Goal: Task Accomplishment & Management: Complete application form

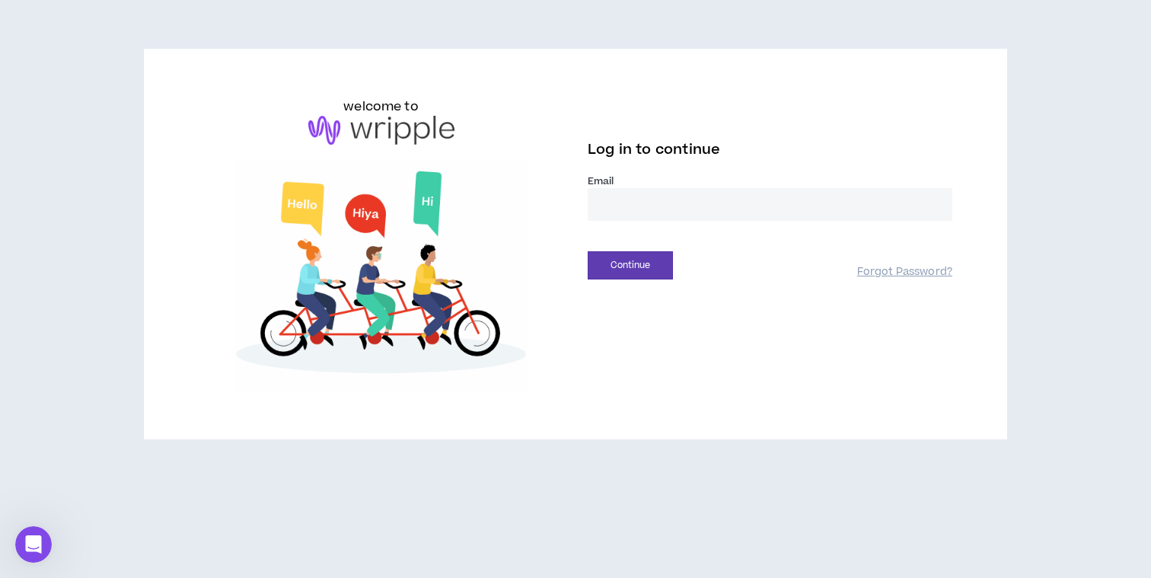
click at [623, 190] on input "email" at bounding box center [770, 204] width 365 height 33
type input "**********"
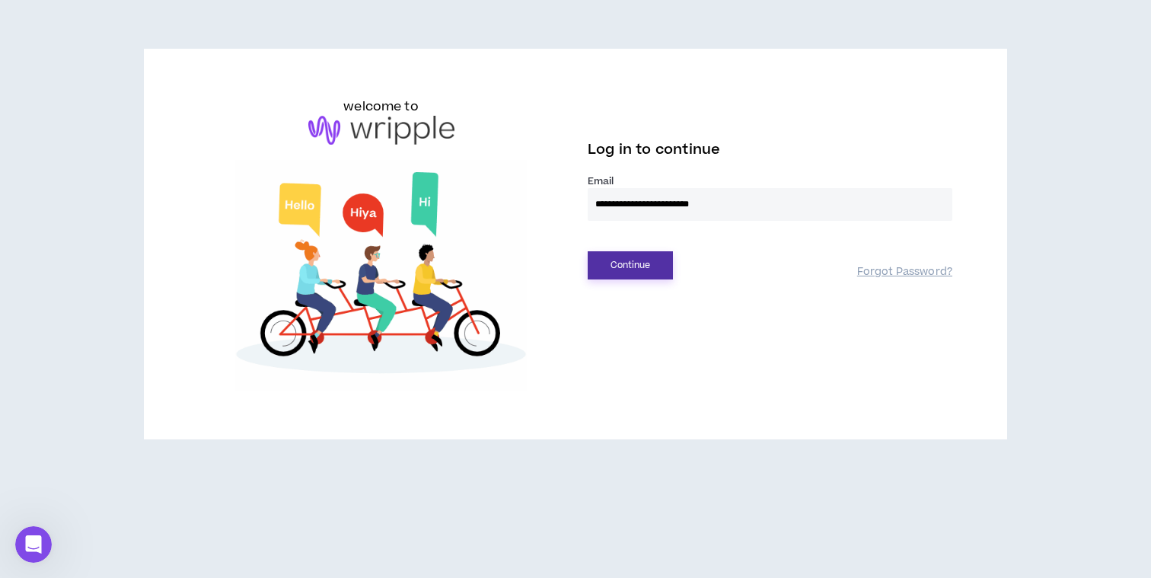
click at [631, 268] on button "Continue" at bounding box center [630, 265] width 85 height 28
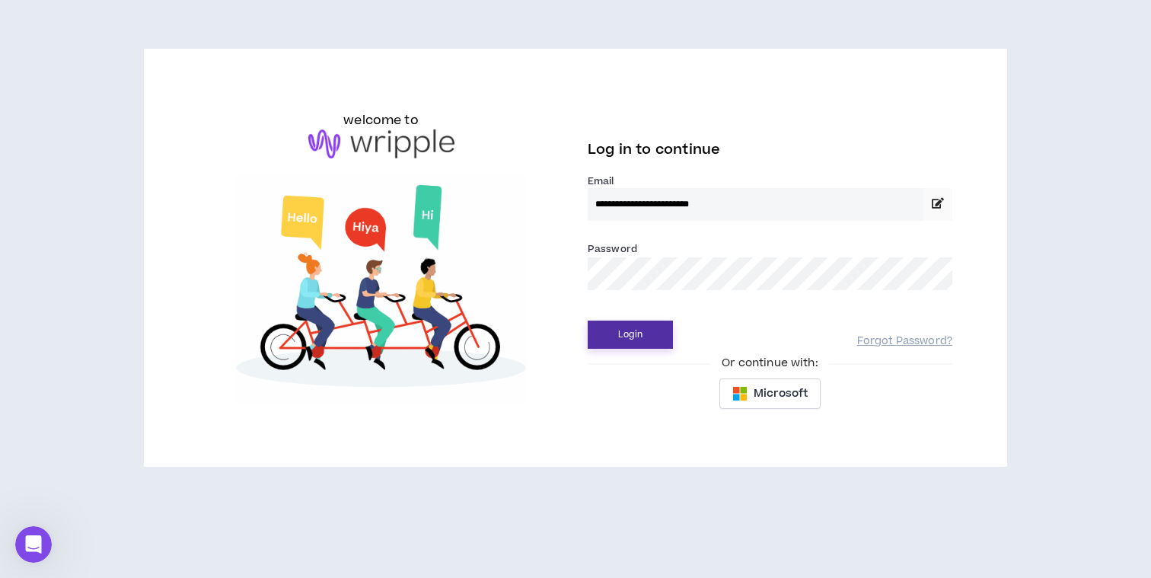
click at [656, 332] on button "Login" at bounding box center [630, 335] width 85 height 28
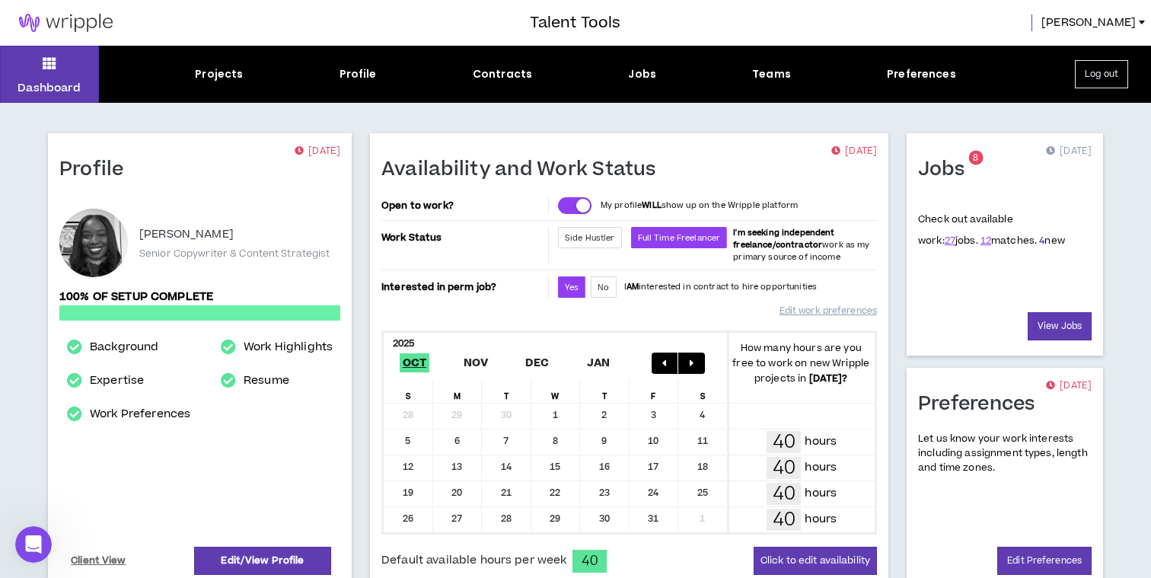
click at [1039, 241] on link "4" at bounding box center [1041, 241] width 5 height 14
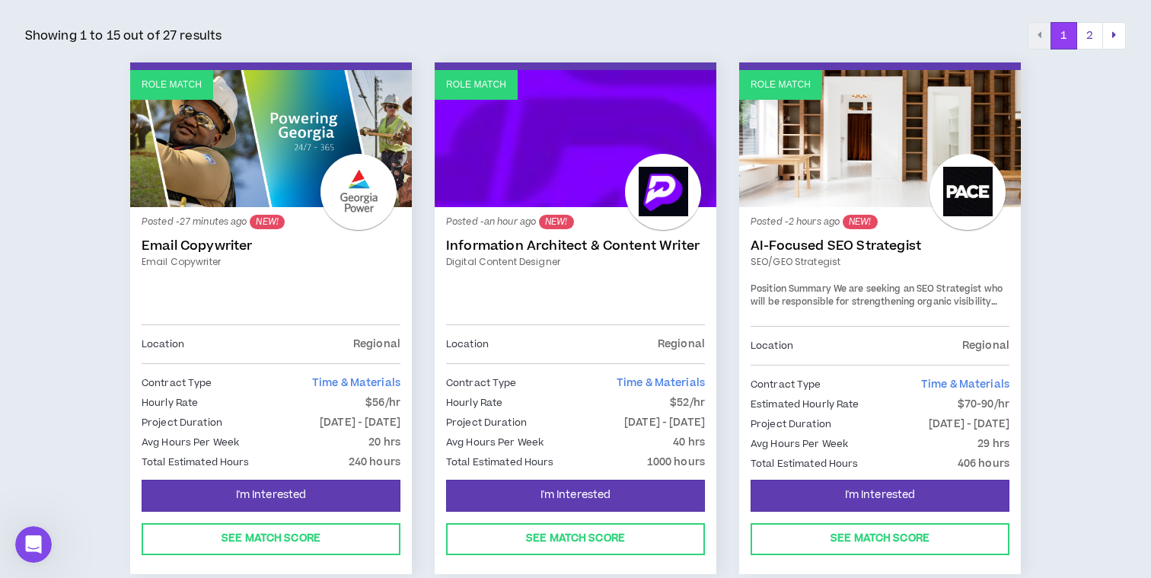
scroll to position [277, 0]
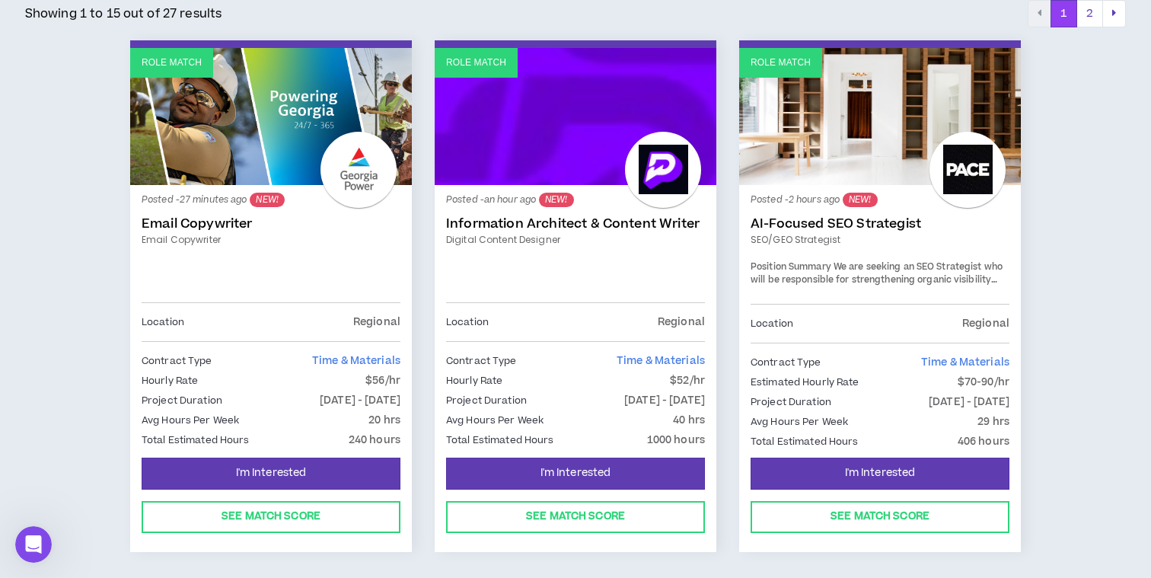
click at [225, 221] on link "Email Copywriter" at bounding box center [271, 223] width 259 height 15
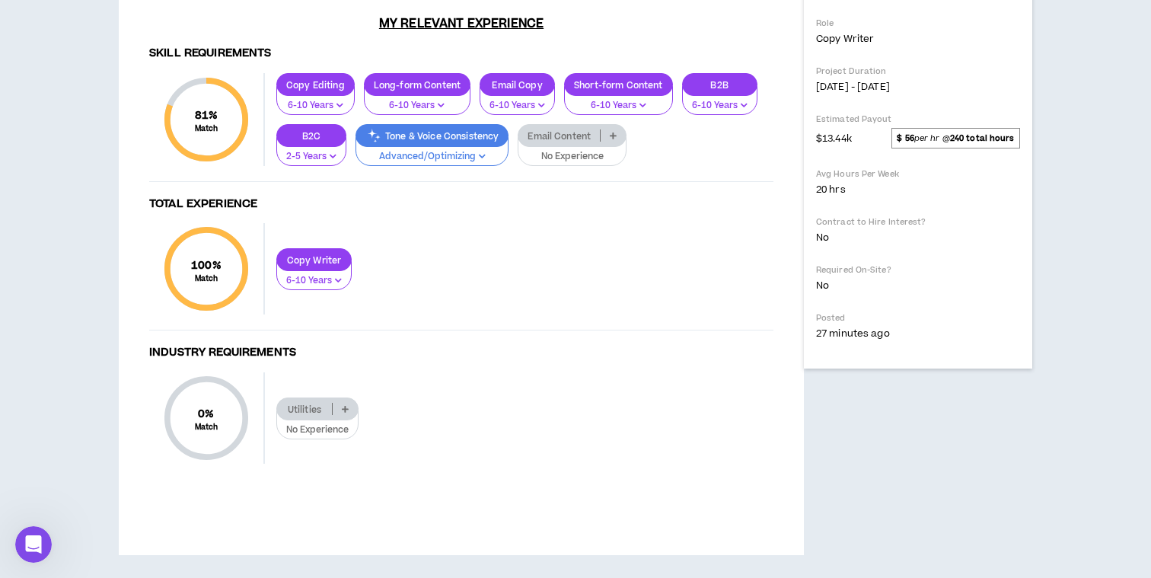
scroll to position [587, 0]
click at [464, 164] on p "Advanced/Optimizing" at bounding box center [431, 157] width 133 height 14
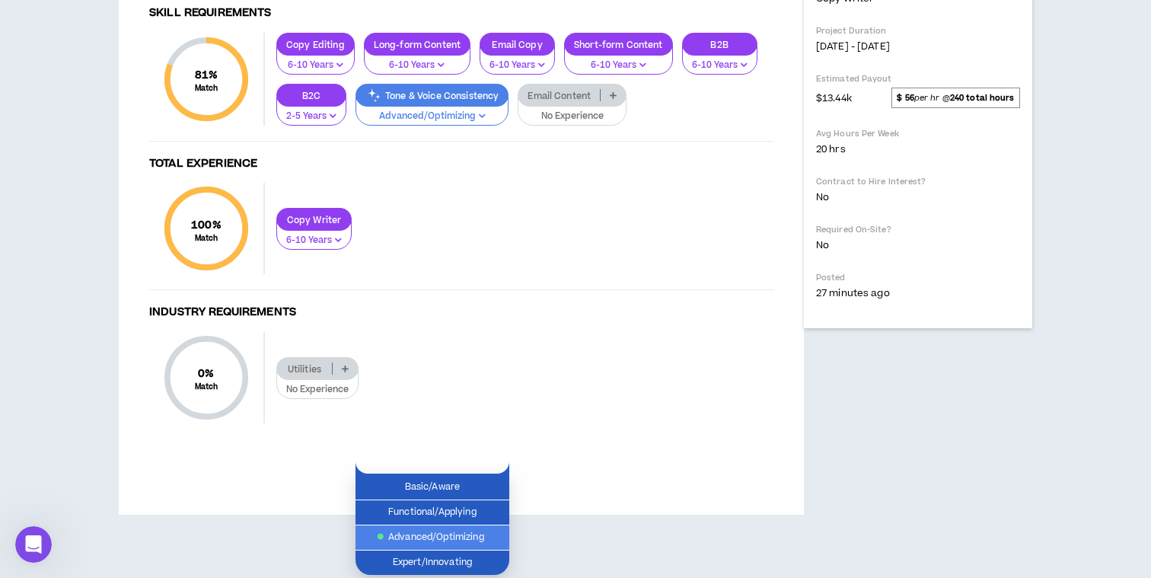
click at [459, 529] on span "Advanced/Optimizing" at bounding box center [433, 537] width 136 height 17
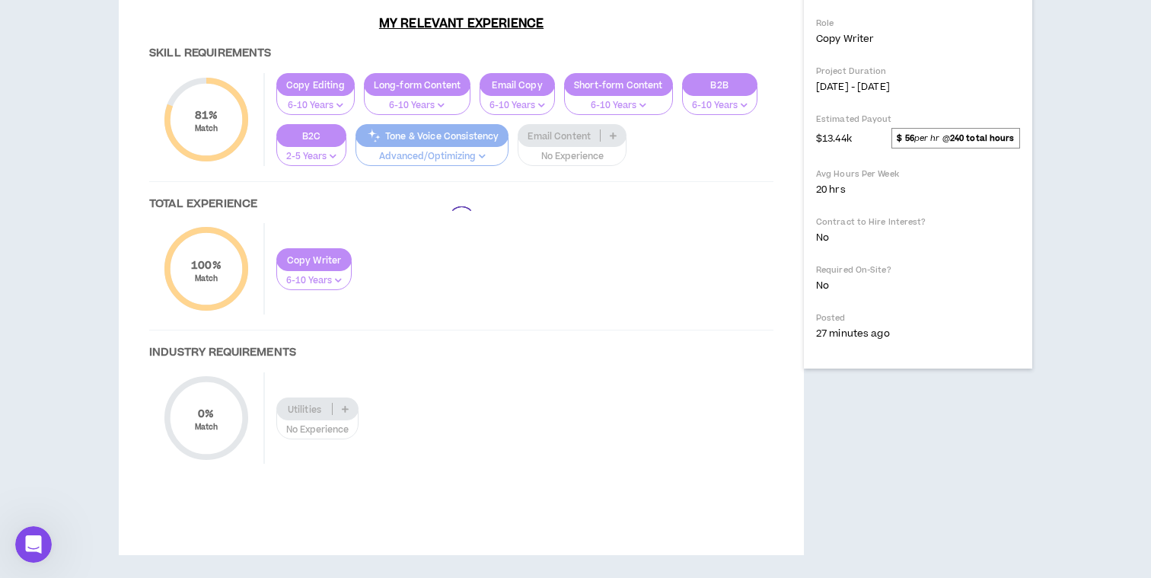
click at [458, 235] on div at bounding box center [462, 220] width 30 height 30
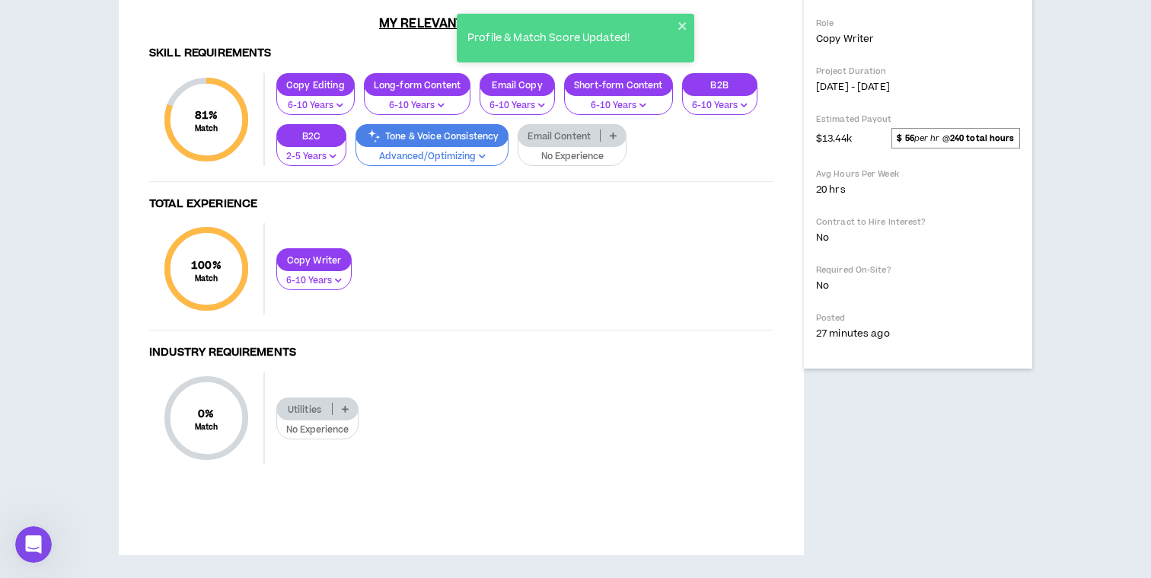
scroll to position [749, 0]
click at [547, 164] on p "No Experience" at bounding box center [572, 157] width 89 height 14
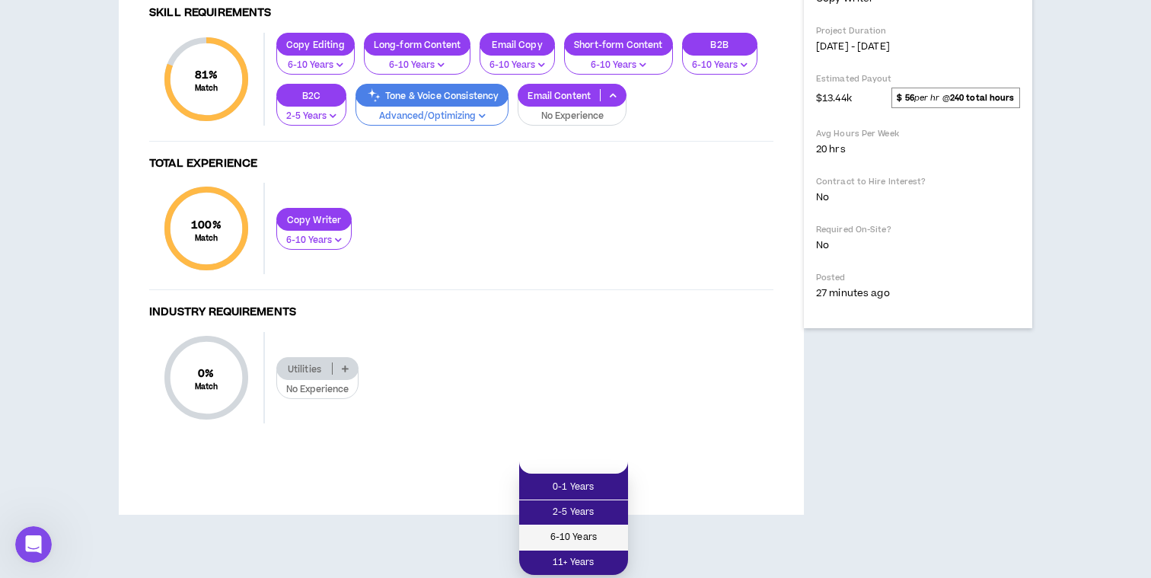
click at [543, 529] on span "6-10 Years" at bounding box center [573, 537] width 91 height 17
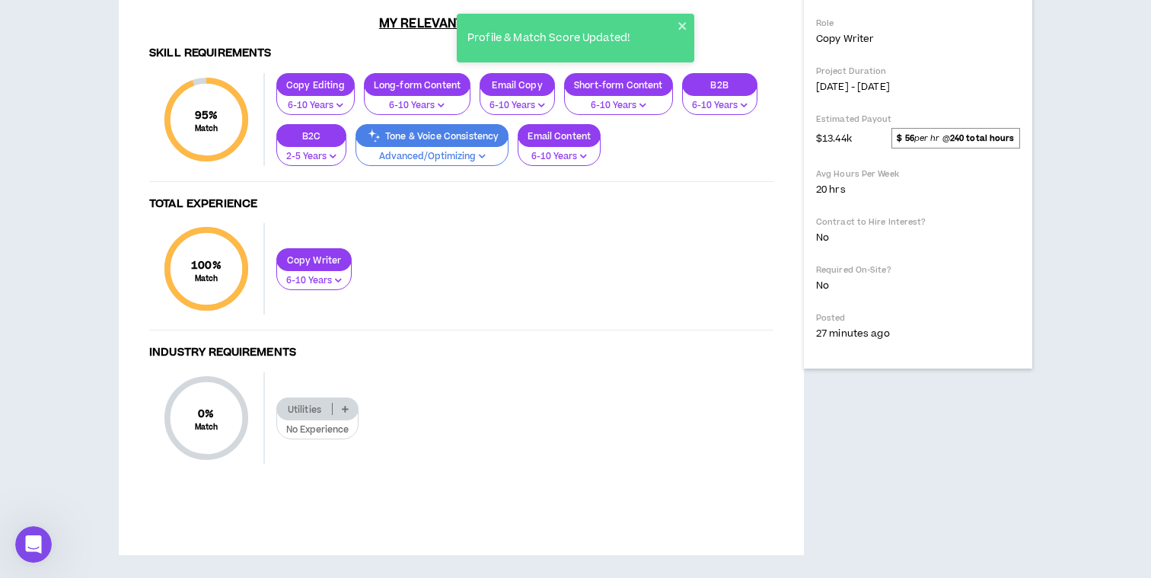
scroll to position [487, 0]
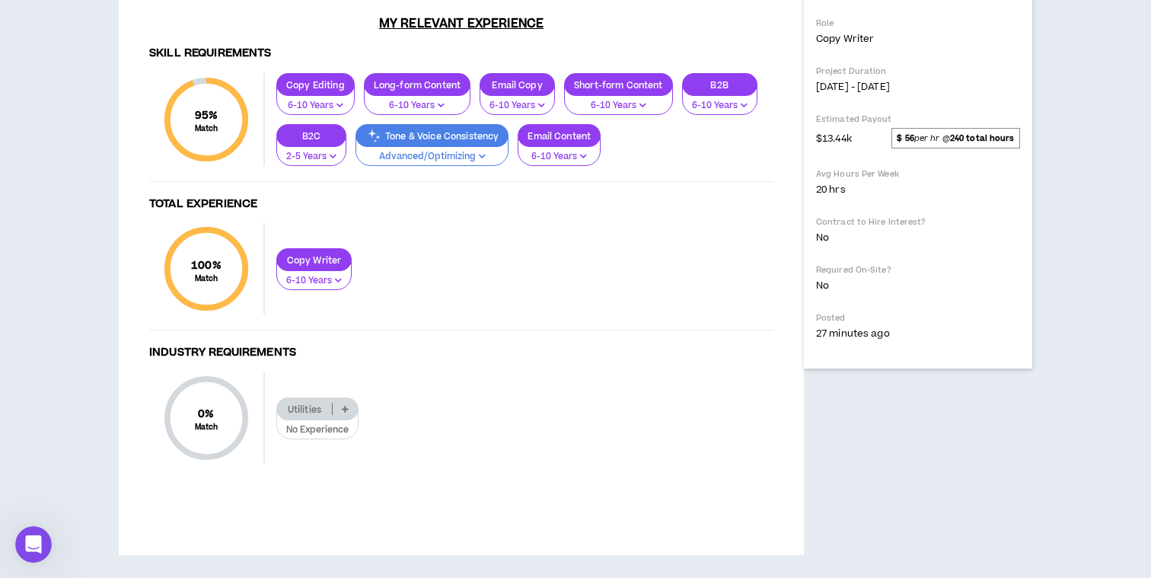
click at [388, 147] on div "Tone & Voice Consistency" at bounding box center [432, 135] width 153 height 23
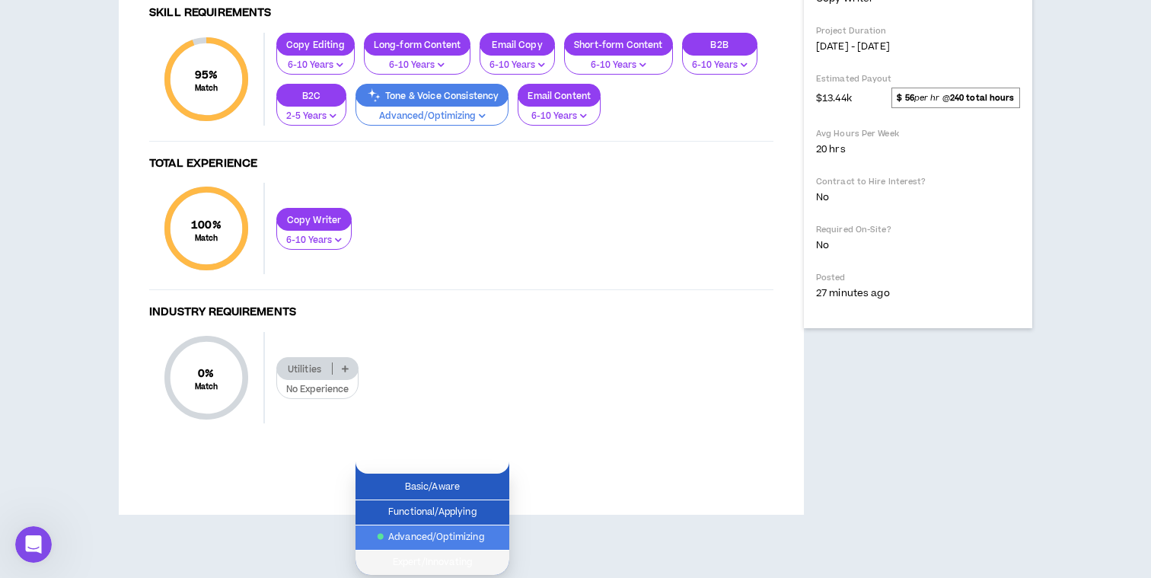
scroll to position [581, 0]
click at [398, 529] on span "Advanced/Optimizing" at bounding box center [433, 537] width 136 height 17
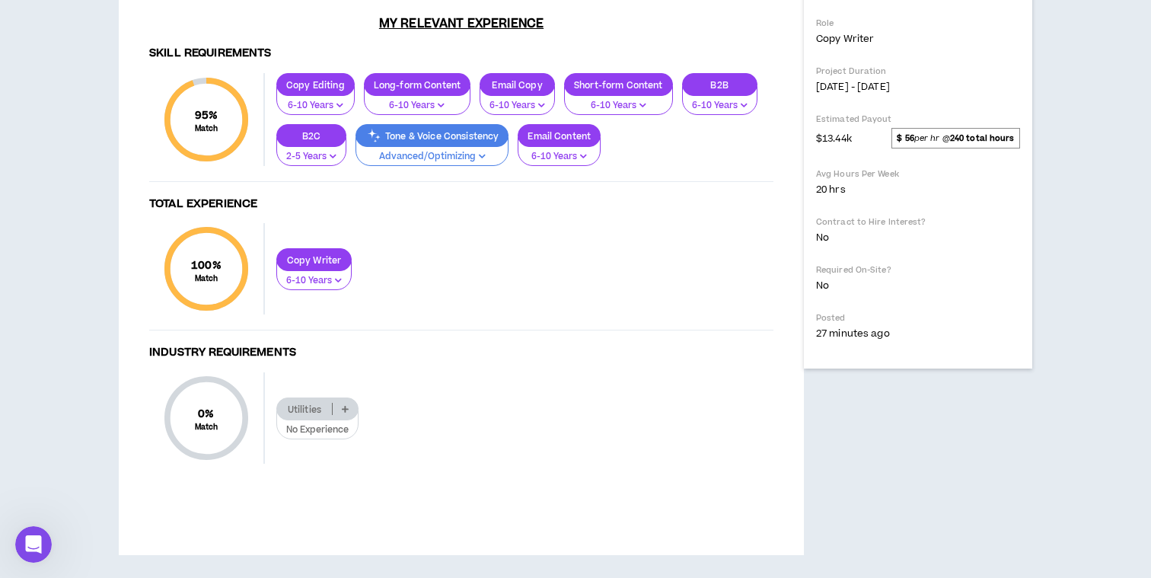
click at [532, 469] on div "Skill Requirements 95 % Match Skill Requirements Copy Editing 6-10 Years Long-f…" at bounding box center [461, 264] width 655 height 459
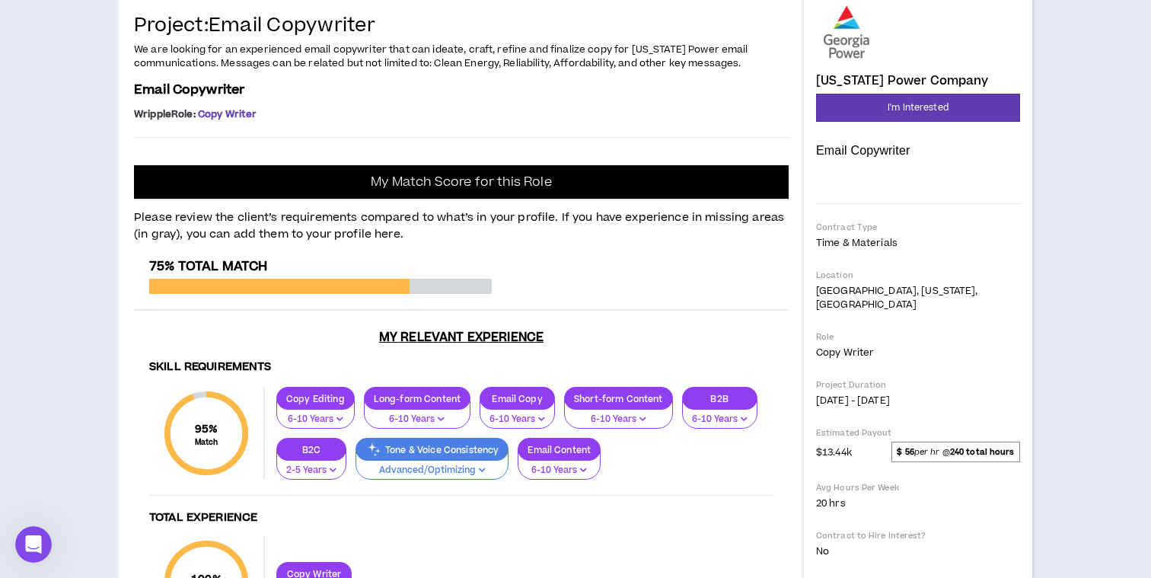
scroll to position [0, 0]
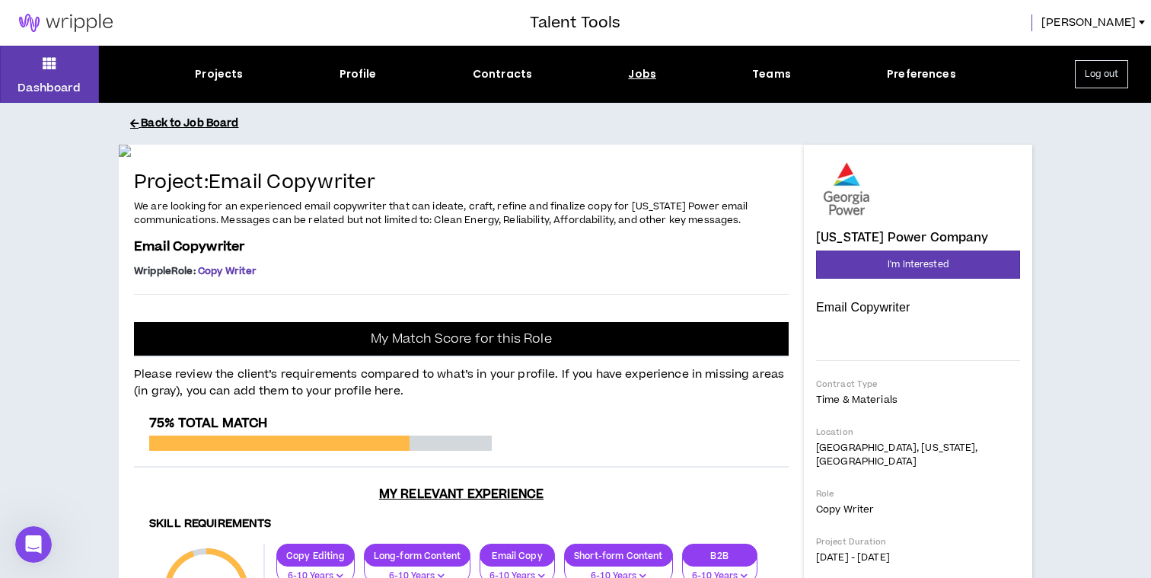
click at [216, 126] on button "Back to Job Board" at bounding box center [587, 123] width 914 height 27
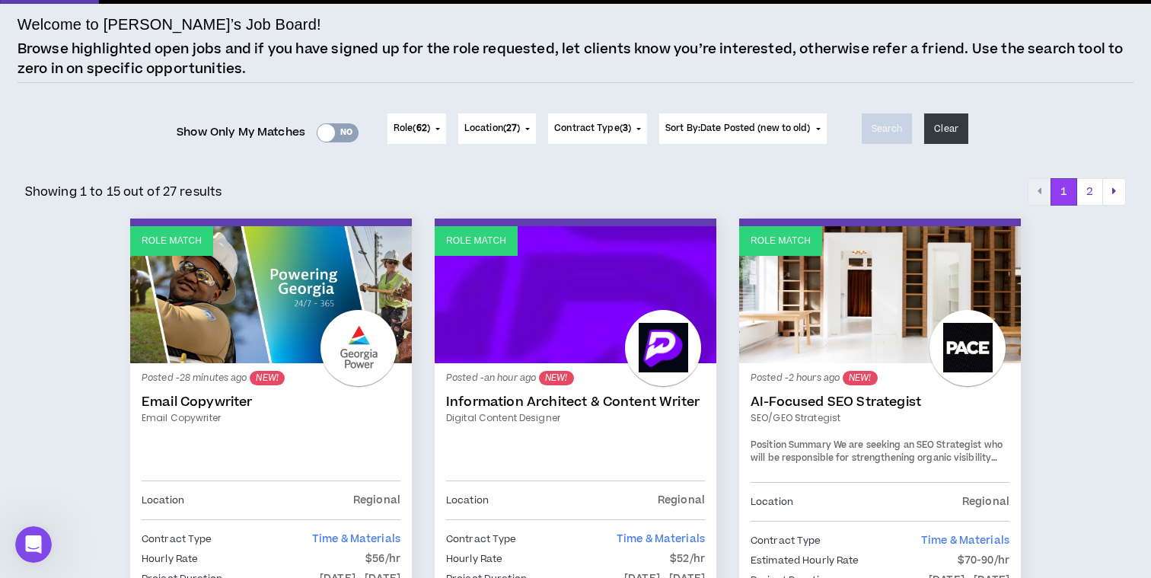
scroll to position [201, 0]
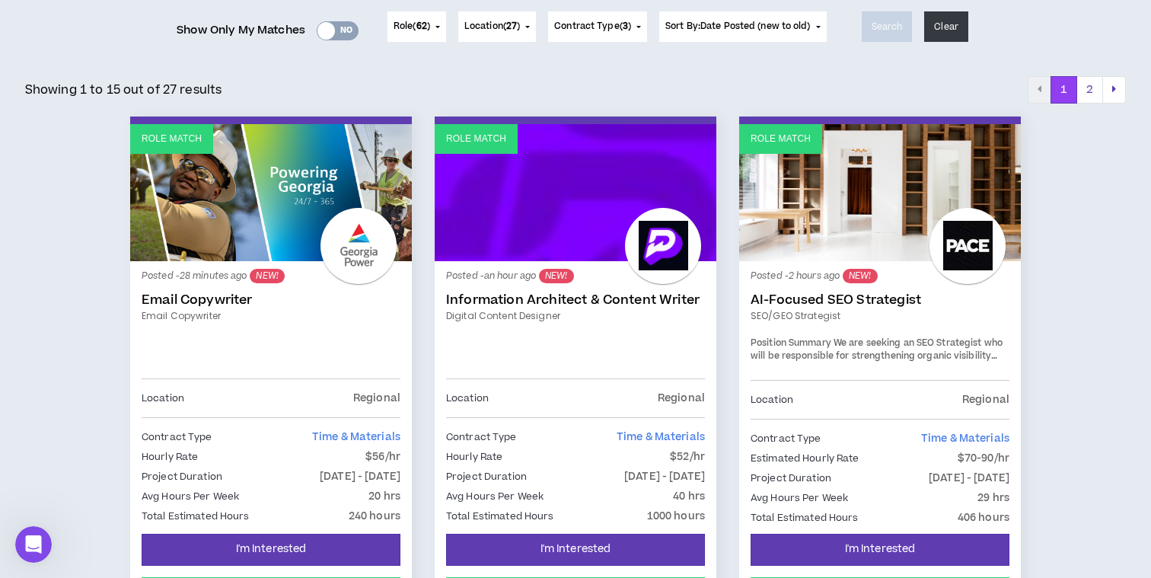
click at [606, 306] on link "Information Architect & Content Writer" at bounding box center [575, 299] width 259 height 15
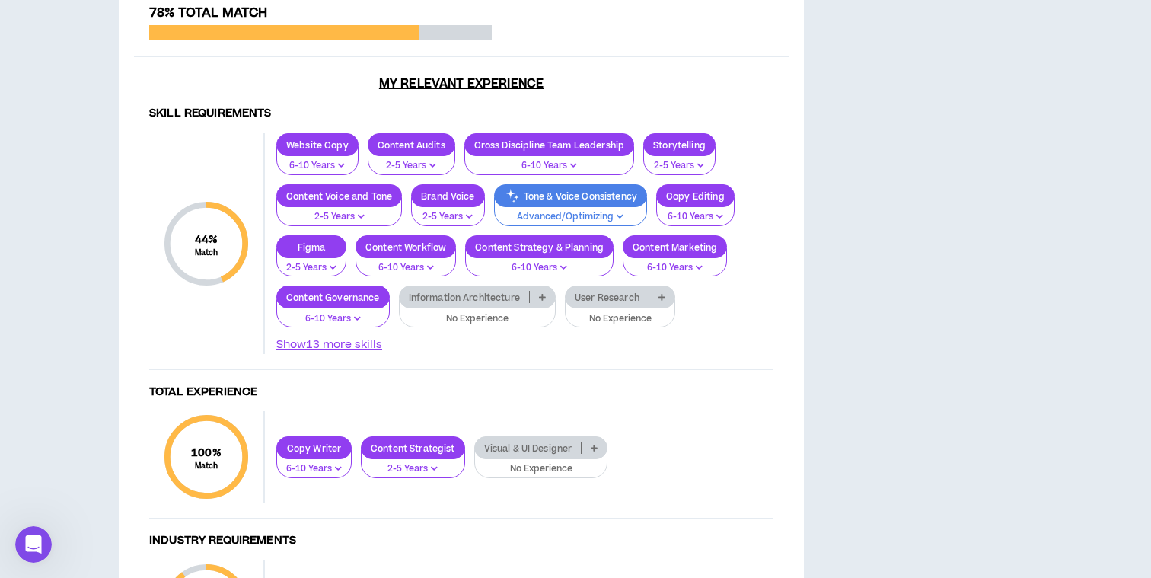
scroll to position [1393, 0]
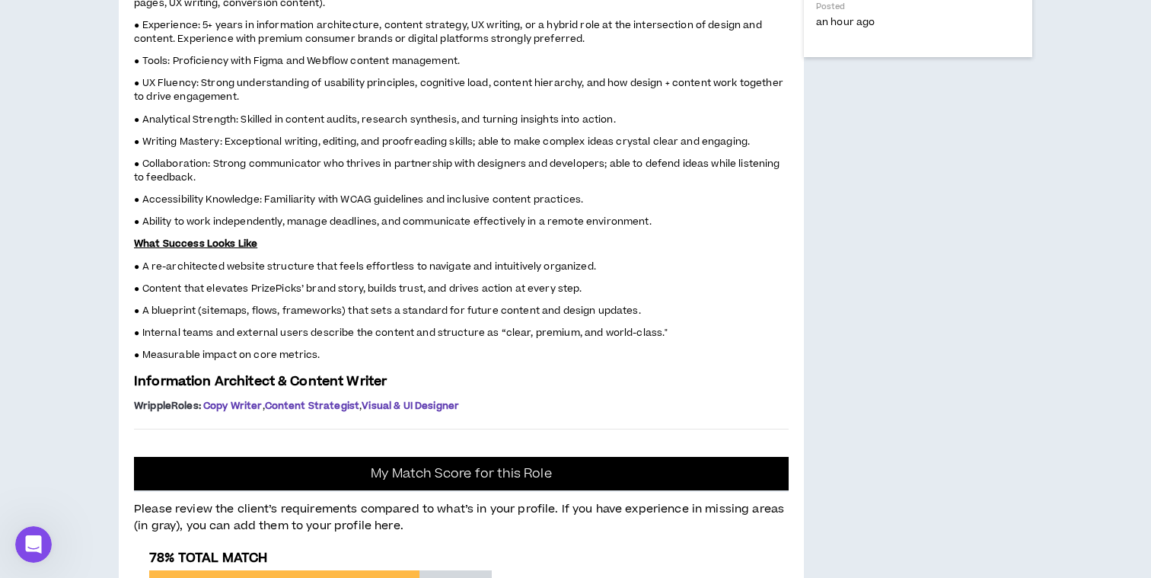
scroll to position [871, 0]
